Goal: Task Accomplishment & Management: Complete application form

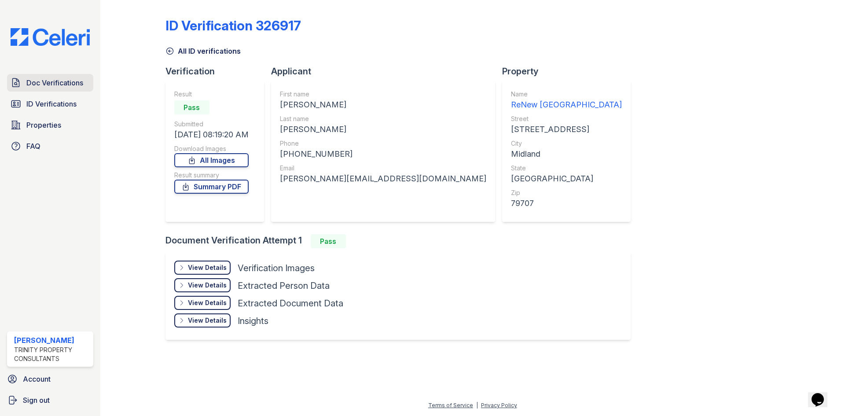
click at [81, 85] on span "Doc Verifications" at bounding box center [54, 82] width 57 height 11
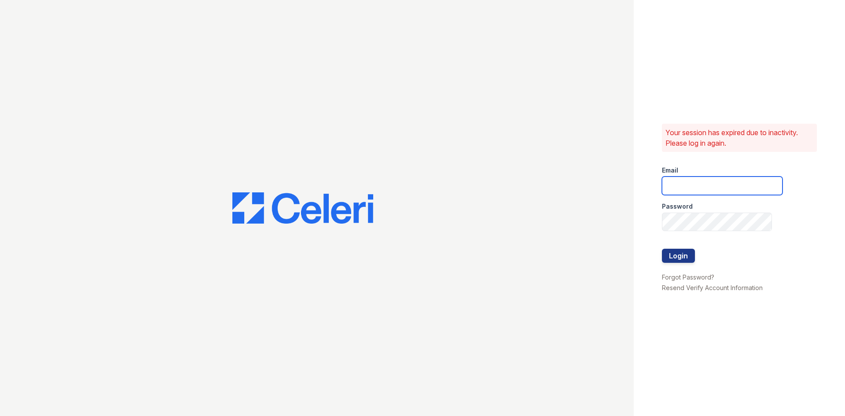
click at [690, 182] on input "email" at bounding box center [722, 186] width 121 height 18
type input "[EMAIL_ADDRESS][DOMAIN_NAME]"
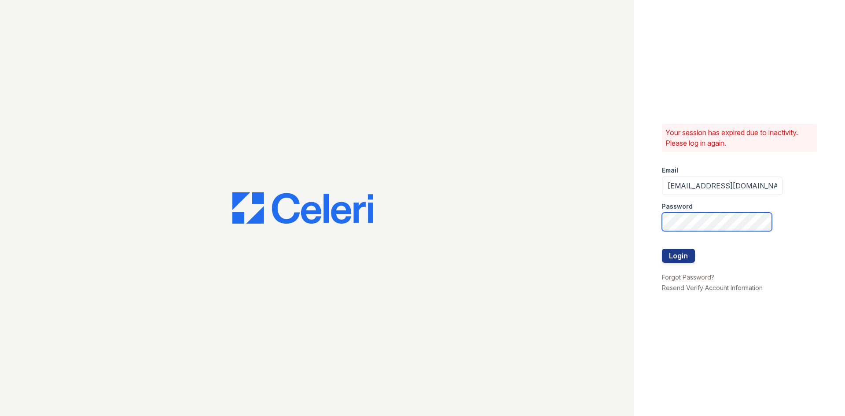
click at [662, 249] on button "Login" at bounding box center [678, 256] width 33 height 14
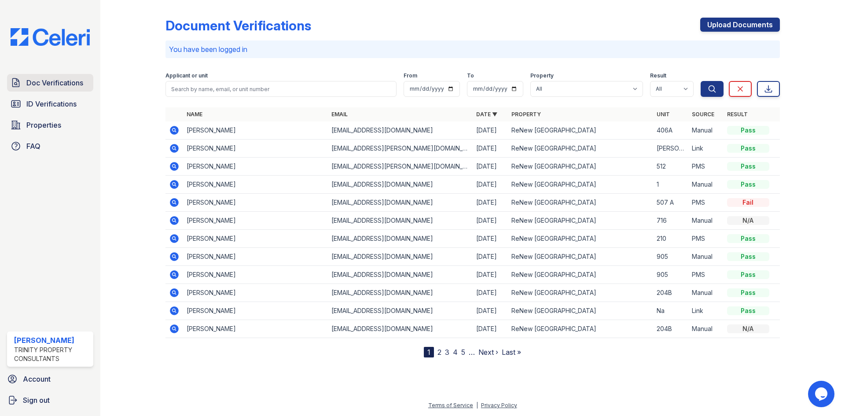
click at [70, 82] on span "Doc Verifications" at bounding box center [54, 82] width 57 height 11
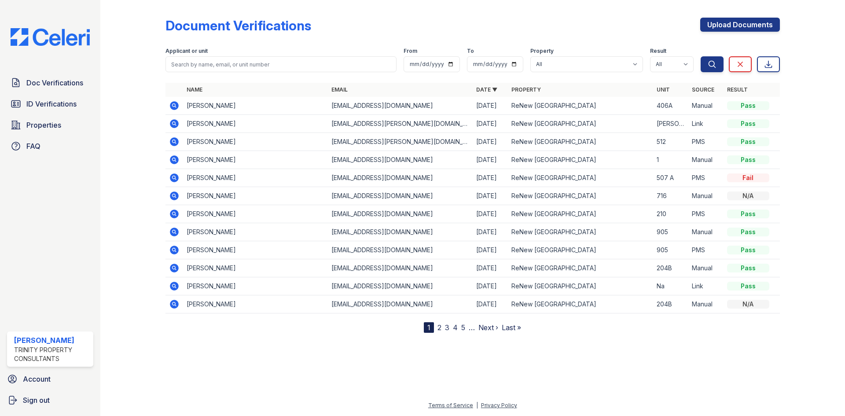
click at [176, 106] on icon at bounding box center [174, 105] width 9 height 9
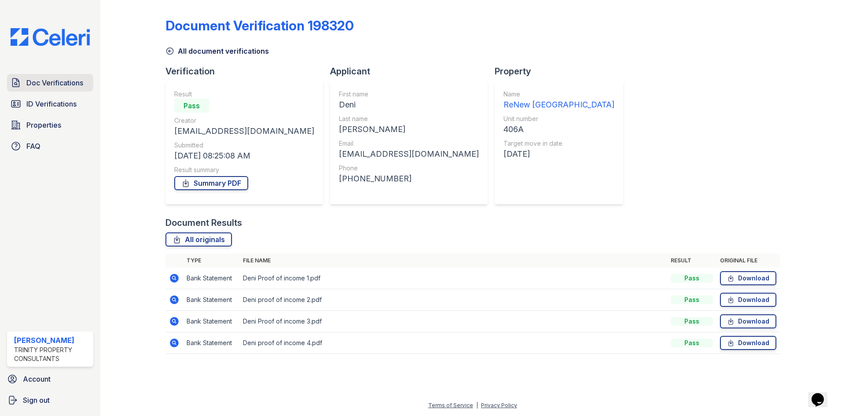
click at [61, 79] on span "Doc Verifications" at bounding box center [54, 82] width 57 height 11
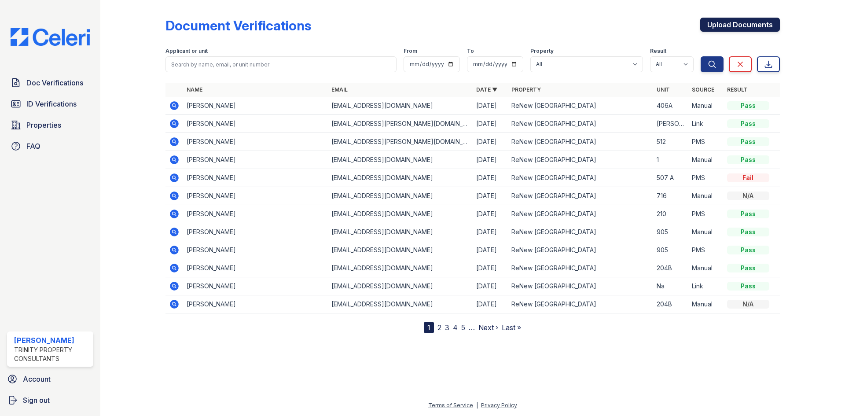
click at [757, 23] on link "Upload Documents" at bounding box center [741, 25] width 80 height 14
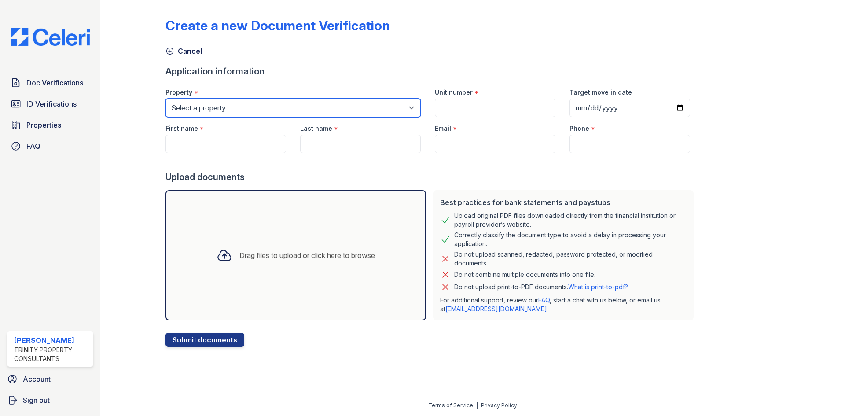
click at [207, 109] on select "Select a property ReNew Fairmont Park ReNew Holiday Hill" at bounding box center [293, 108] width 255 height 18
select select "75"
click at [166, 99] on select "Select a property ReNew Fairmont Park ReNew Holiday Hill" at bounding box center [293, 108] width 255 height 18
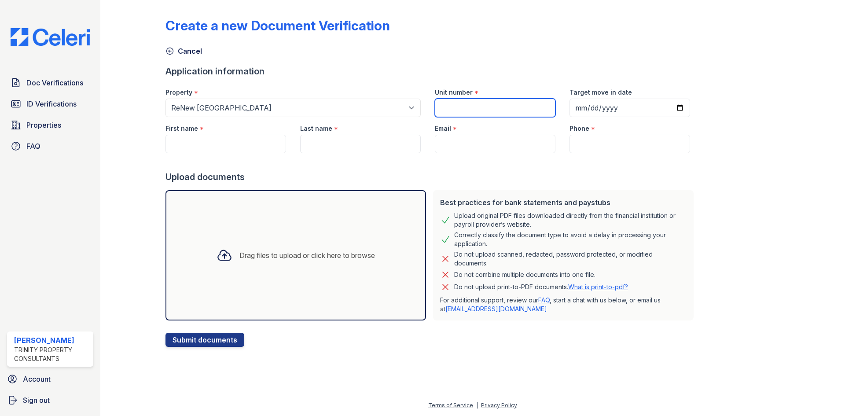
click at [456, 109] on input "Unit number" at bounding box center [495, 108] width 121 height 18
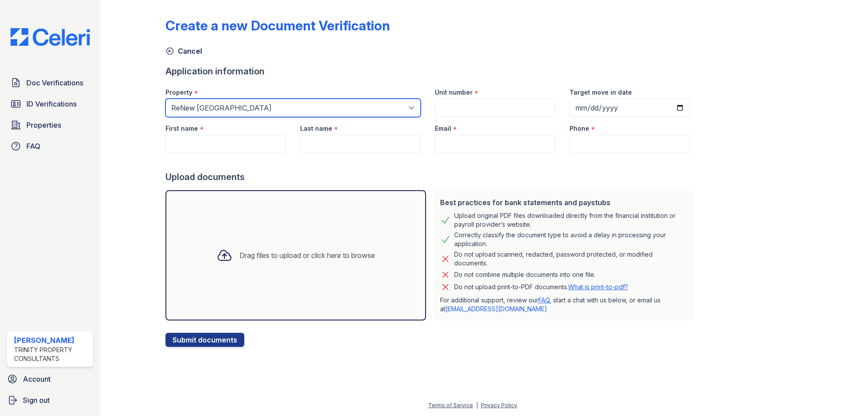
click at [405, 106] on select "Select a property ReNew Fairmont Park ReNew Holiday Hill" at bounding box center [293, 108] width 255 height 18
click at [166, 99] on select "Select a property ReNew Fairmont Park ReNew Holiday Hill" at bounding box center [293, 108] width 255 height 18
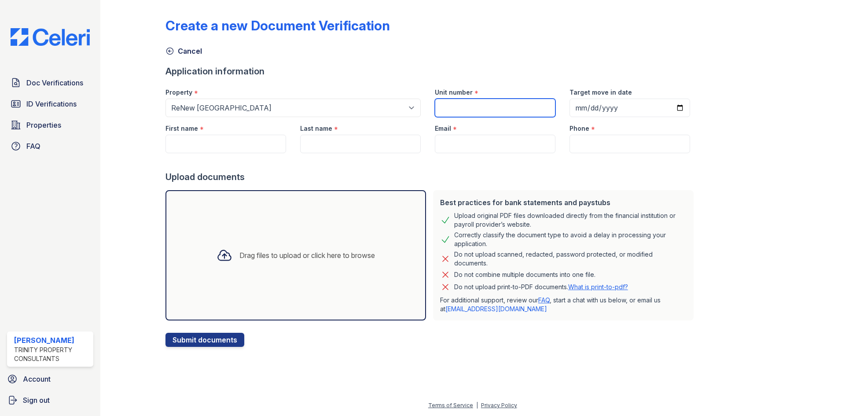
click at [492, 104] on input "Unit number" at bounding box center [495, 108] width 121 height 18
type input "714A"
click at [572, 110] on input "Target move in date" at bounding box center [630, 108] width 121 height 18
type input "2025-10-01"
click at [224, 148] on input "First name" at bounding box center [226, 144] width 121 height 18
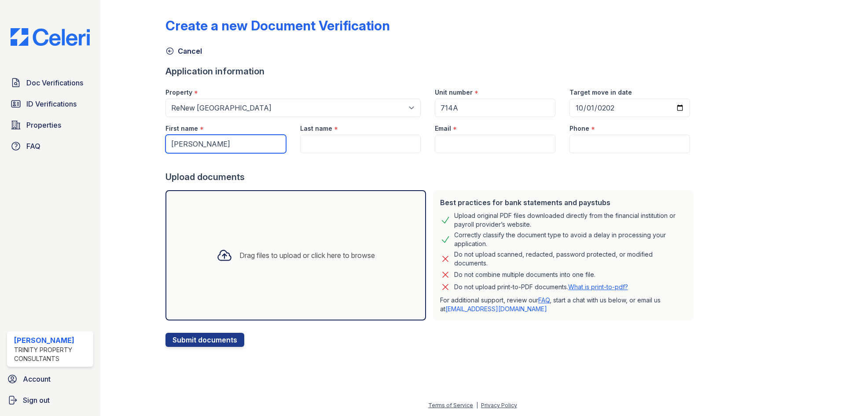
type input "Mariuska"
click at [304, 145] on input "Last name" at bounding box center [360, 144] width 121 height 18
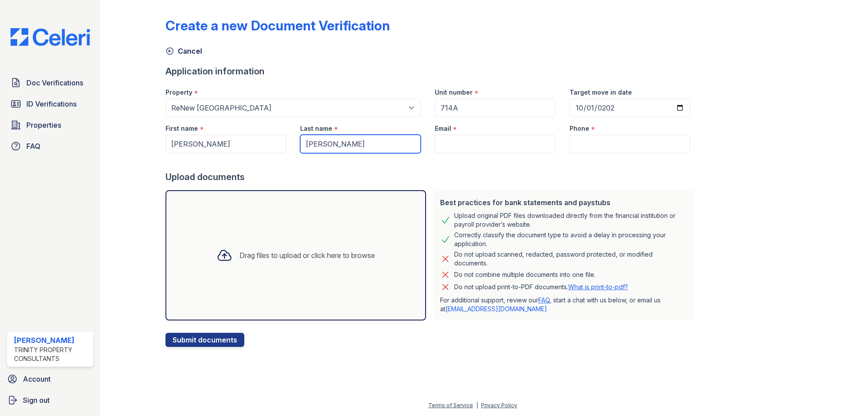
type input "Ramirez"
paste input "[PERSON_NAME][EMAIL_ADDRESS][DOMAIN_NAME]"
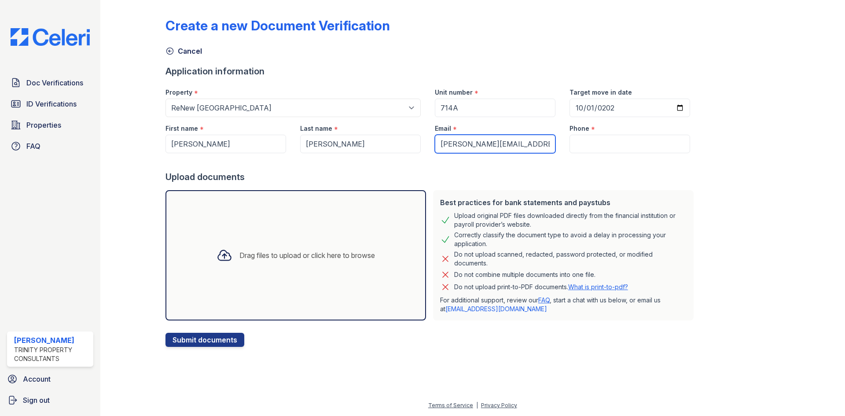
type input "[PERSON_NAME][EMAIL_ADDRESS][DOMAIN_NAME]"
click at [571, 147] on input "Phone" at bounding box center [630, 144] width 121 height 18
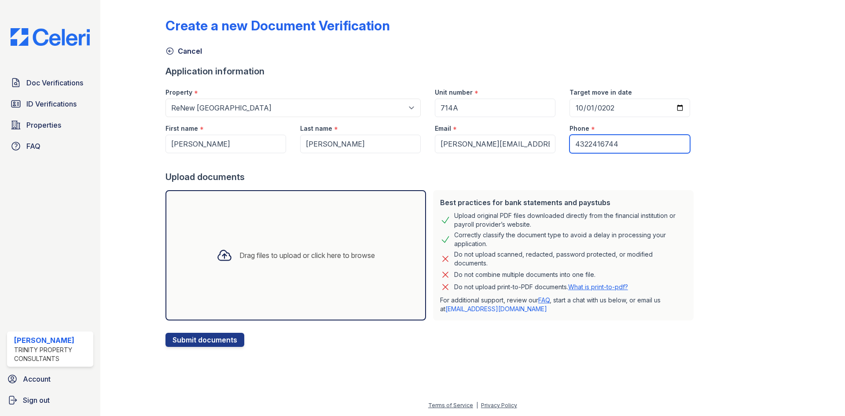
type input "4322416744"
click at [382, 224] on div "Drag files to upload or click here to browse" at bounding box center [296, 255] width 261 height 130
click at [281, 228] on div "Drag files to upload or click here to browse" at bounding box center [296, 255] width 261 height 130
click at [233, 258] on div "Drag files to upload or click here to browse" at bounding box center [296, 255] width 173 height 30
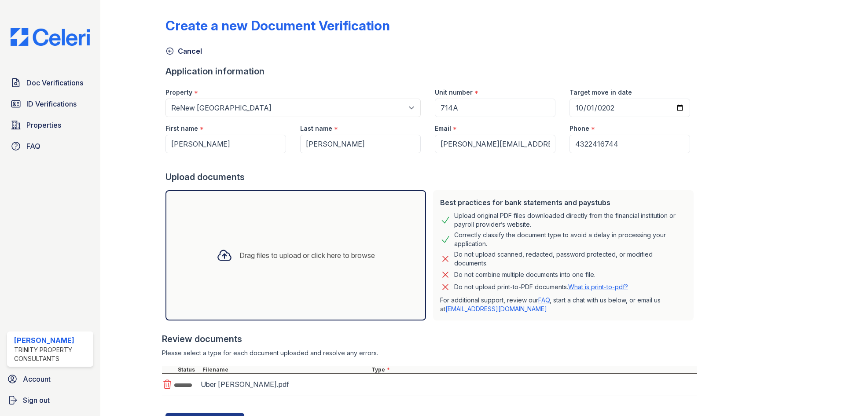
click at [311, 222] on div "Drag files to upload or click here to browse" at bounding box center [296, 255] width 261 height 130
click at [310, 232] on div "Drag files to upload or click here to browse" at bounding box center [296, 255] width 261 height 130
click at [281, 235] on div "Drag files to upload or click here to browse" at bounding box center [296, 255] width 261 height 130
click at [295, 249] on div "Drag files to upload or click here to browse" at bounding box center [296, 255] width 173 height 30
click at [298, 229] on div "Drag files to upload or click here to browse" at bounding box center [296, 255] width 261 height 130
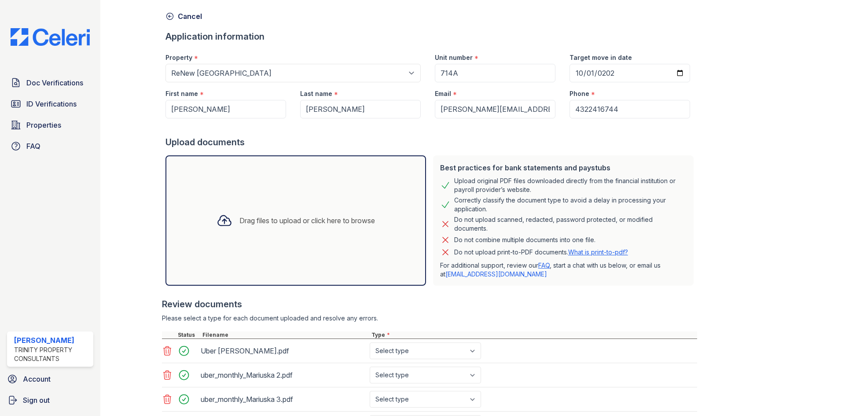
scroll to position [30, 0]
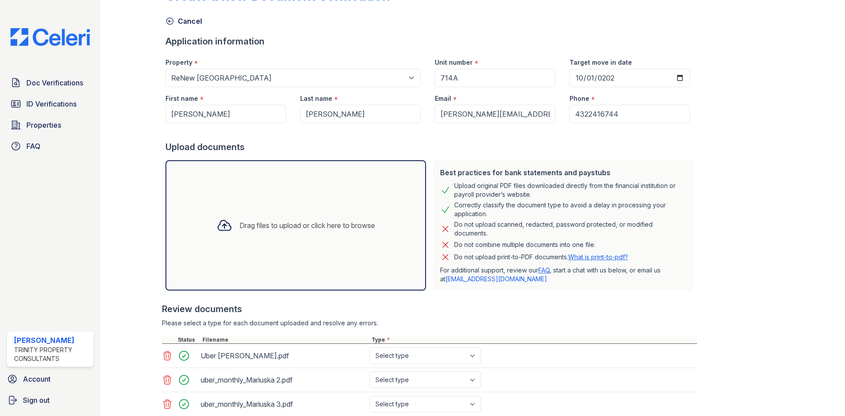
click at [328, 209] on div "Drag files to upload or click here to browse" at bounding box center [296, 225] width 261 height 130
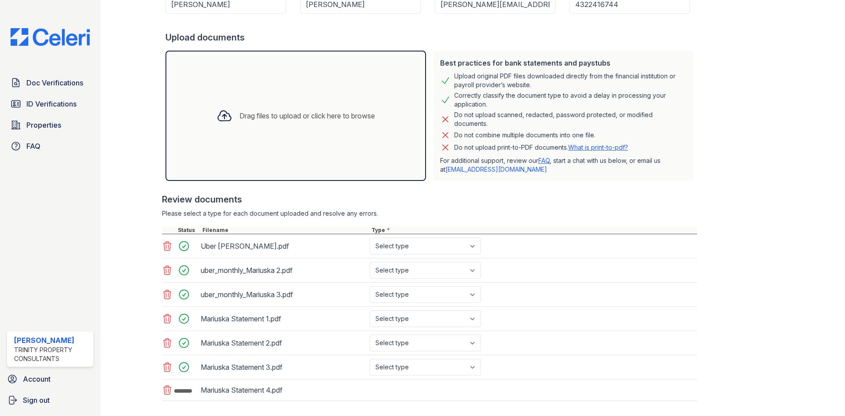
scroll to position [186, 0]
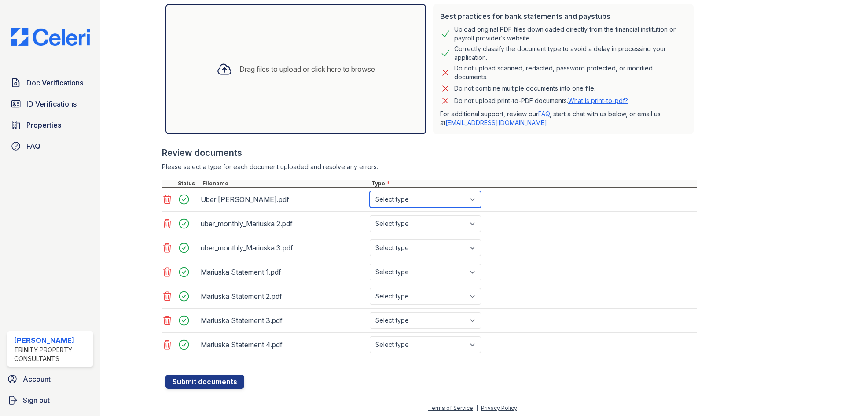
click at [421, 199] on select "Select type Paystub Bank Statement Offer Letter Tax Documents Benefit Award Let…" at bounding box center [425, 199] width 111 height 17
select select "paystub"
click at [370, 191] on select "Select type Paystub Bank Statement Offer Letter Tax Documents Benefit Award Let…" at bounding box center [425, 199] width 111 height 17
click at [414, 223] on select "Select type Paystub Bank Statement Offer Letter Tax Documents Benefit Award Let…" at bounding box center [425, 223] width 111 height 17
select select "paystub"
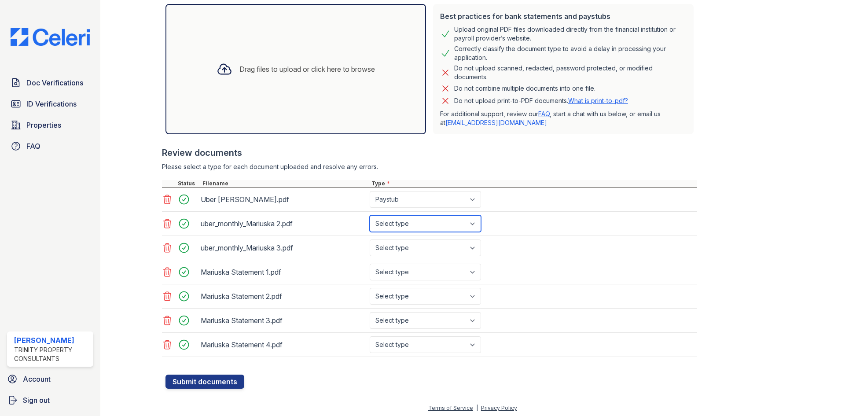
click at [370, 215] on select "Select type Paystub Bank Statement Offer Letter Tax Documents Benefit Award Let…" at bounding box center [425, 223] width 111 height 17
click at [407, 251] on select "Select type Paystub Bank Statement Offer Letter Tax Documents Benefit Award Let…" at bounding box center [425, 248] width 111 height 17
select select "paystub"
click at [370, 240] on select "Select type Paystub Bank Statement Offer Letter Tax Documents Benefit Award Let…" at bounding box center [425, 248] width 111 height 17
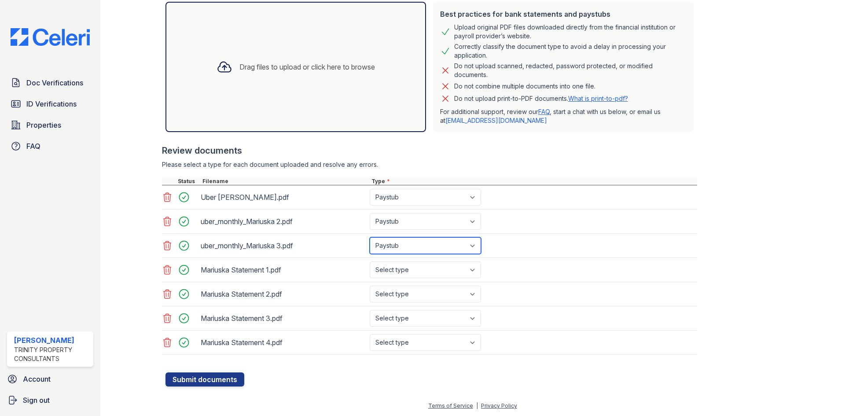
scroll to position [189, 0]
click at [406, 269] on select "Select type Paystub Bank Statement Offer Letter Tax Documents Benefit Award Let…" at bounding box center [425, 269] width 111 height 17
select select "bank_statement"
click at [370, 261] on select "Select type Paystub Bank Statement Offer Letter Tax Documents Benefit Award Let…" at bounding box center [425, 269] width 111 height 17
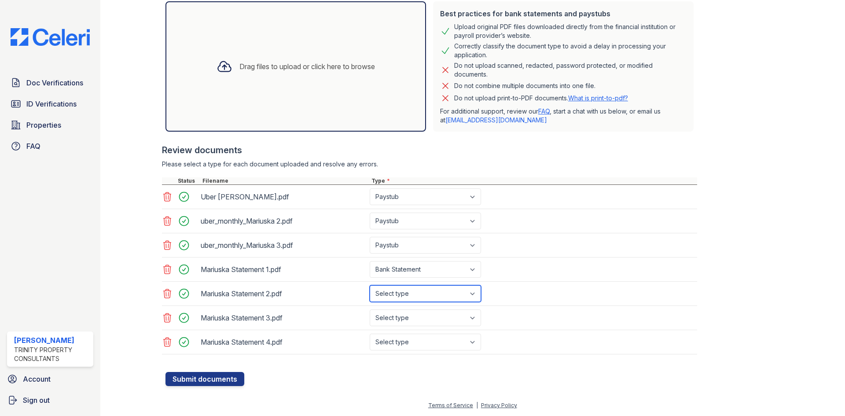
click at [414, 294] on select "Select type Paystub Bank Statement Offer Letter Tax Documents Benefit Award Let…" at bounding box center [425, 293] width 111 height 17
select select "bank_statement"
click at [370, 285] on select "Select type Paystub Bank Statement Offer Letter Tax Documents Benefit Award Let…" at bounding box center [425, 293] width 111 height 17
click at [417, 317] on select "Select type Paystub Bank Statement Offer Letter Tax Documents Benefit Award Let…" at bounding box center [425, 318] width 111 height 17
select select "bank_statement"
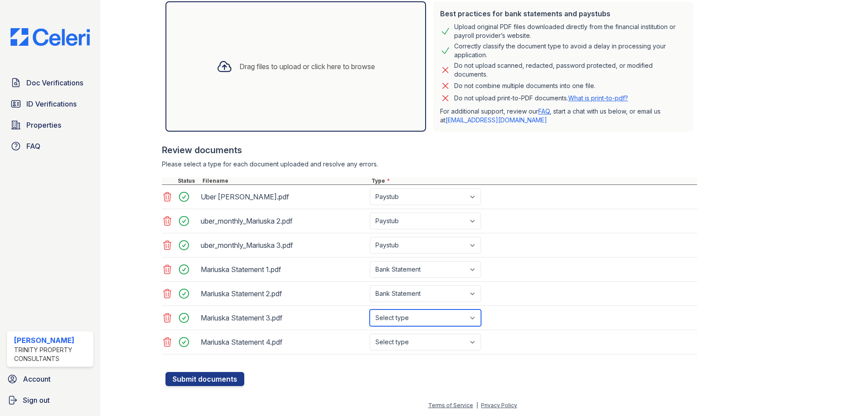
click at [370, 310] on select "Select type Paystub Bank Statement Offer Letter Tax Documents Benefit Award Let…" at bounding box center [425, 318] width 111 height 17
click at [410, 341] on select "Select type Paystub Bank Statement Offer Letter Tax Documents Benefit Award Let…" at bounding box center [425, 342] width 111 height 17
select select "bank_statement"
click at [370, 334] on select "Select type Paystub Bank Statement Offer Letter Tax Documents Benefit Award Let…" at bounding box center [425, 342] width 111 height 17
click at [207, 377] on button "Submit documents" at bounding box center [205, 379] width 79 height 14
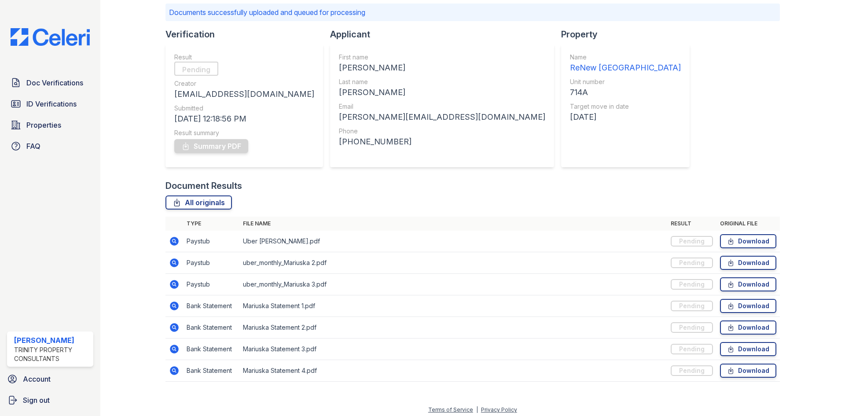
scroll to position [66, 0]
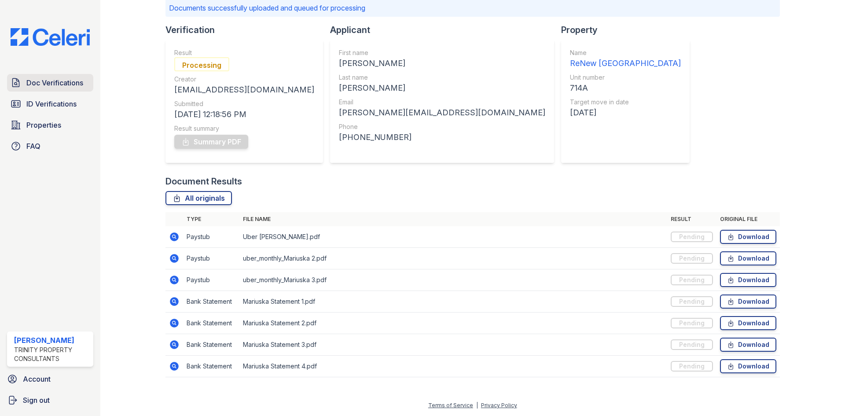
click at [47, 83] on span "Doc Verifications" at bounding box center [54, 82] width 57 height 11
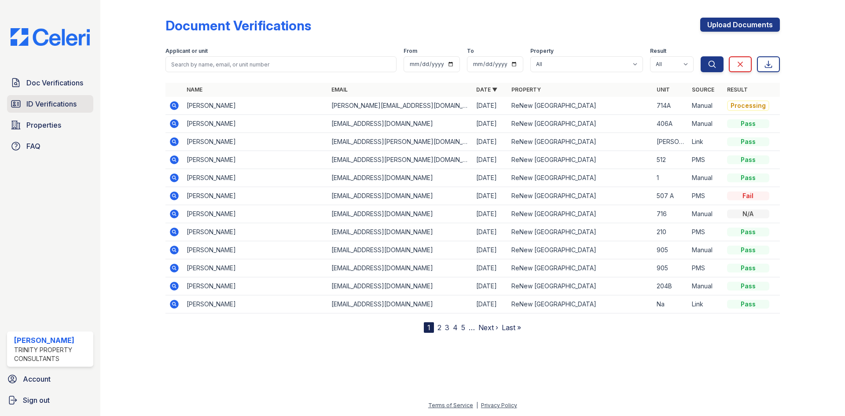
click at [46, 102] on span "ID Verifications" at bounding box center [51, 104] width 50 height 11
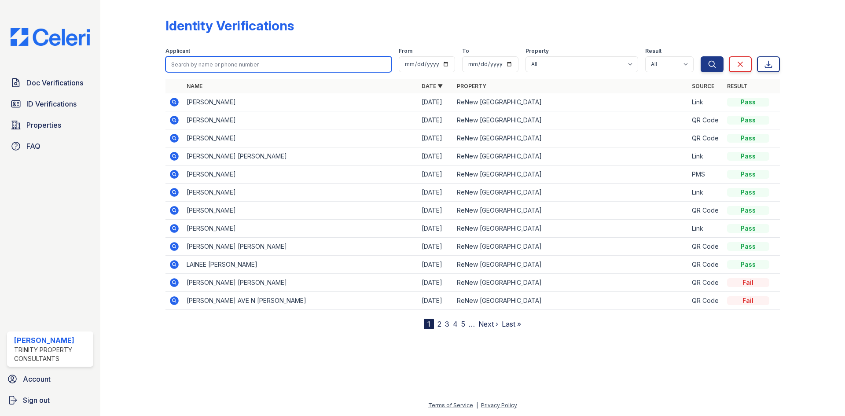
click at [185, 63] on input "search" at bounding box center [279, 64] width 226 height 16
type input "[PERSON_NAME]"
click at [701, 56] on button "Search" at bounding box center [712, 64] width 23 height 16
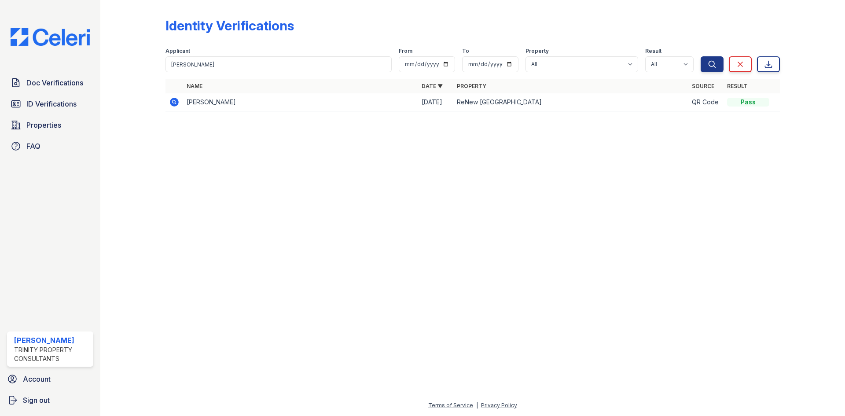
click at [175, 104] on icon at bounding box center [174, 102] width 9 height 9
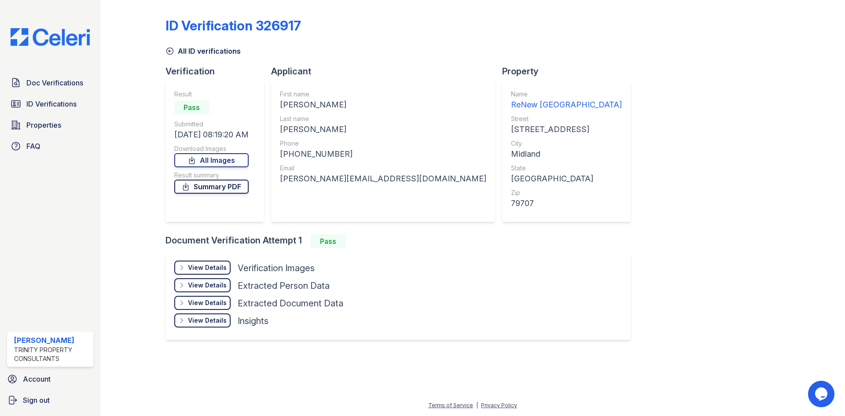
click at [219, 188] on link "Summary PDF" at bounding box center [211, 187] width 74 height 14
click at [51, 81] on span "Doc Verifications" at bounding box center [54, 82] width 57 height 11
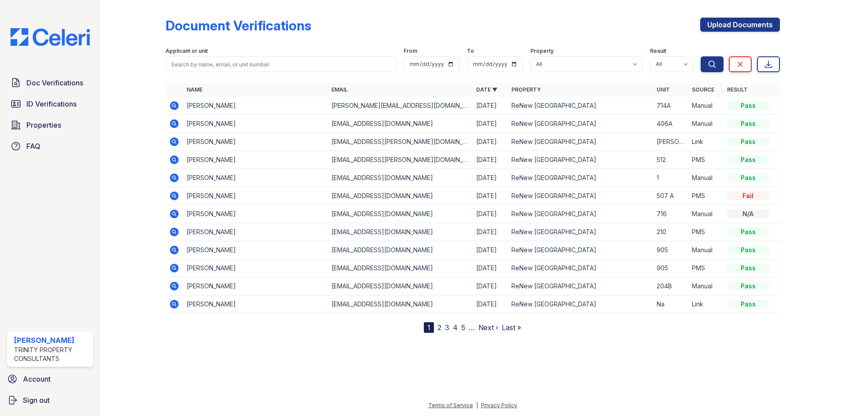
click at [175, 107] on icon at bounding box center [174, 105] width 11 height 11
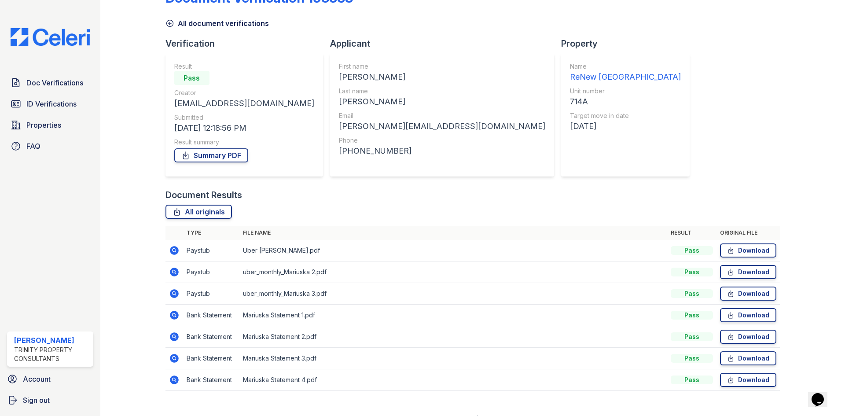
scroll to position [41, 0]
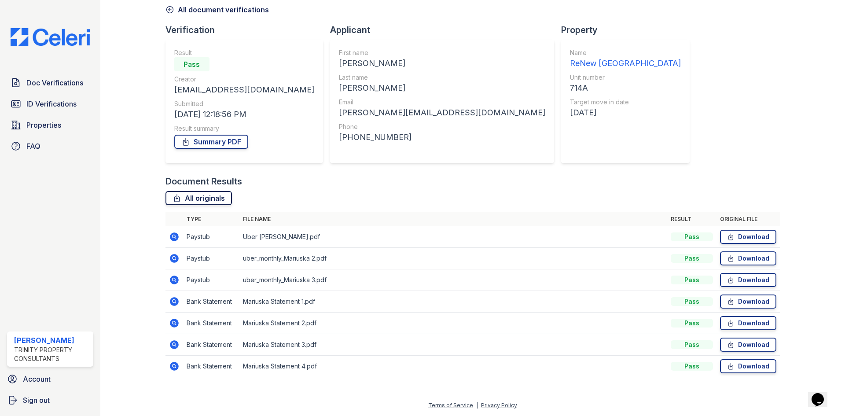
click at [186, 199] on link "All originals" at bounding box center [199, 198] width 66 height 14
click at [199, 140] on link "Summary PDF" at bounding box center [211, 142] width 74 height 14
click at [224, 141] on link "Summary PDF" at bounding box center [211, 142] width 74 height 14
